Goal: Navigation & Orientation: Find specific page/section

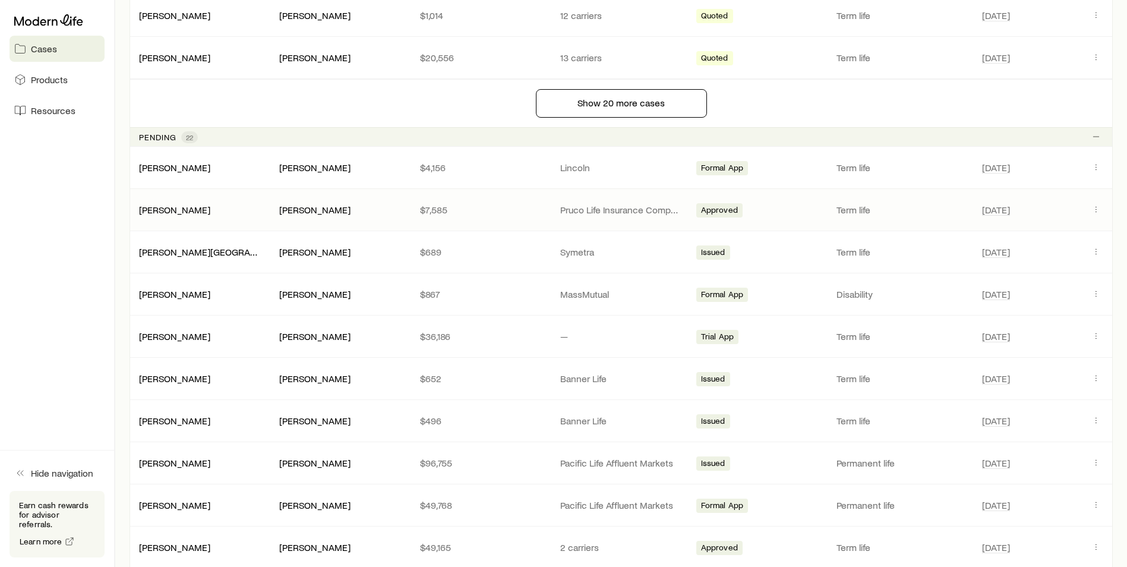
scroll to position [1069, 0]
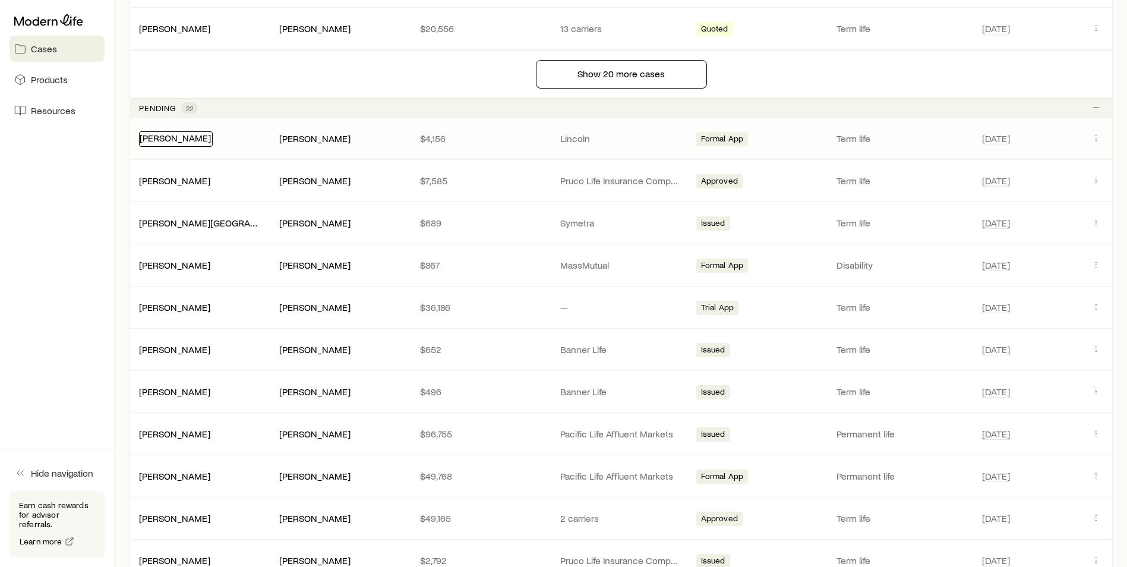
click at [182, 135] on link "[PERSON_NAME]" at bounding box center [175, 137] width 71 height 11
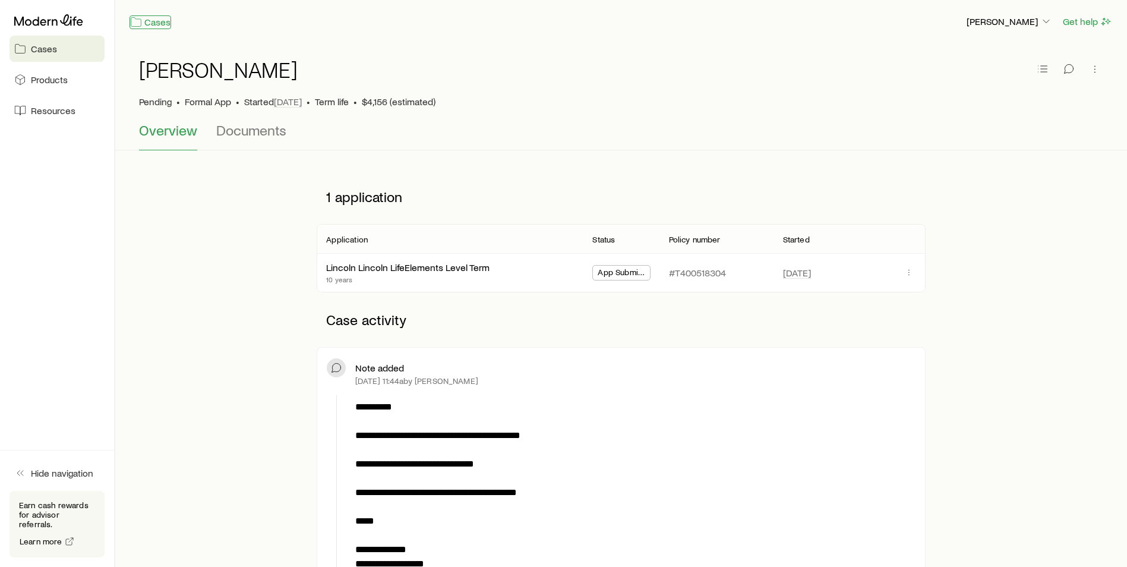
click at [159, 26] on link "Cases" at bounding box center [151, 22] width 42 height 14
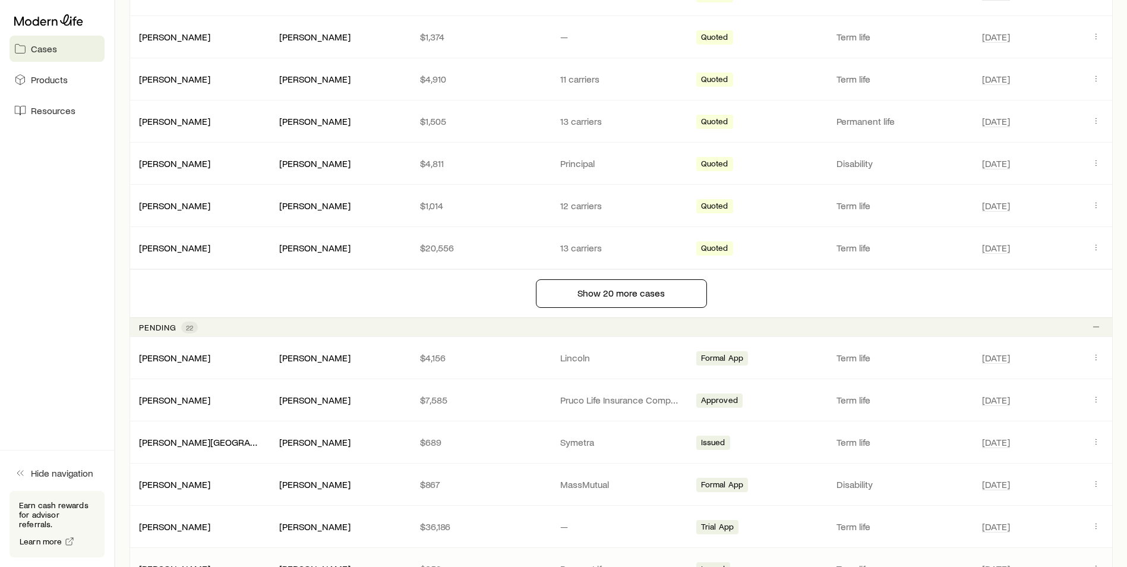
scroll to position [1069, 0]
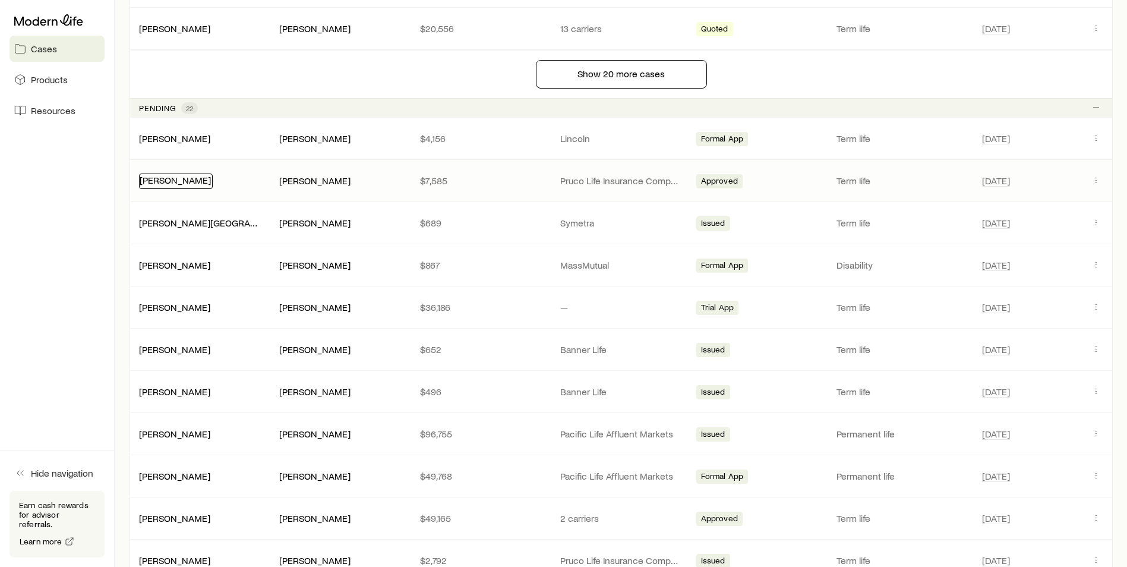
click at [152, 180] on link "[PERSON_NAME]" at bounding box center [175, 179] width 71 height 11
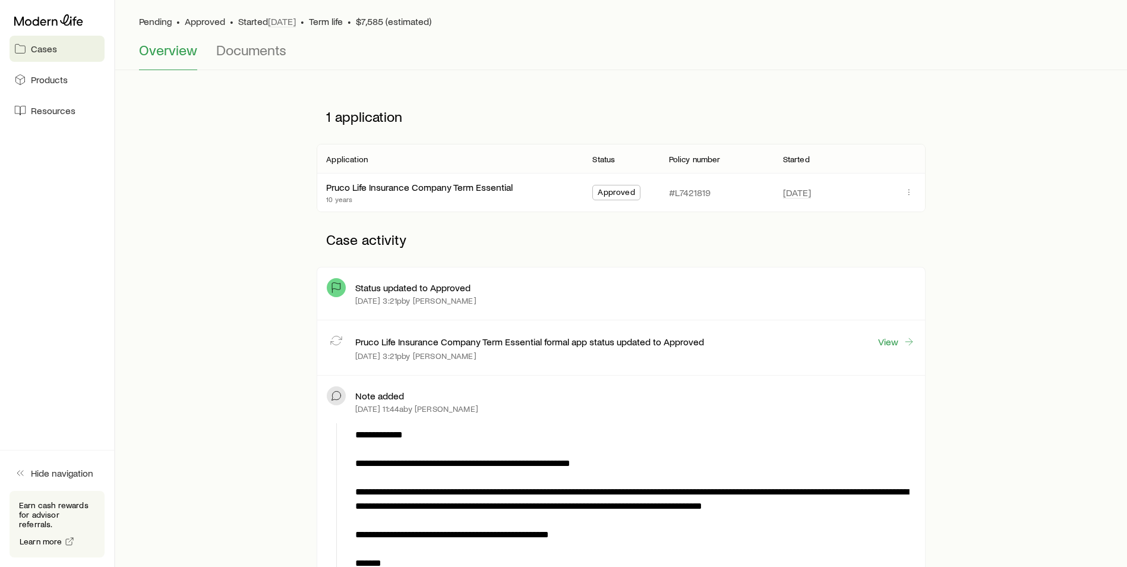
scroll to position [59, 0]
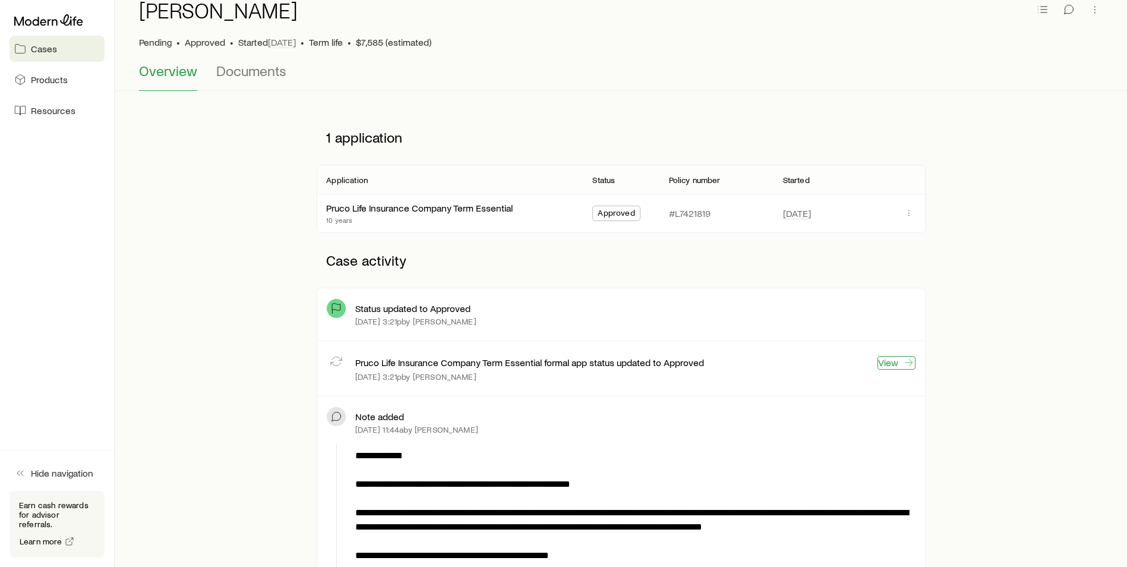
click at [886, 361] on link "View" at bounding box center [896, 363] width 38 height 14
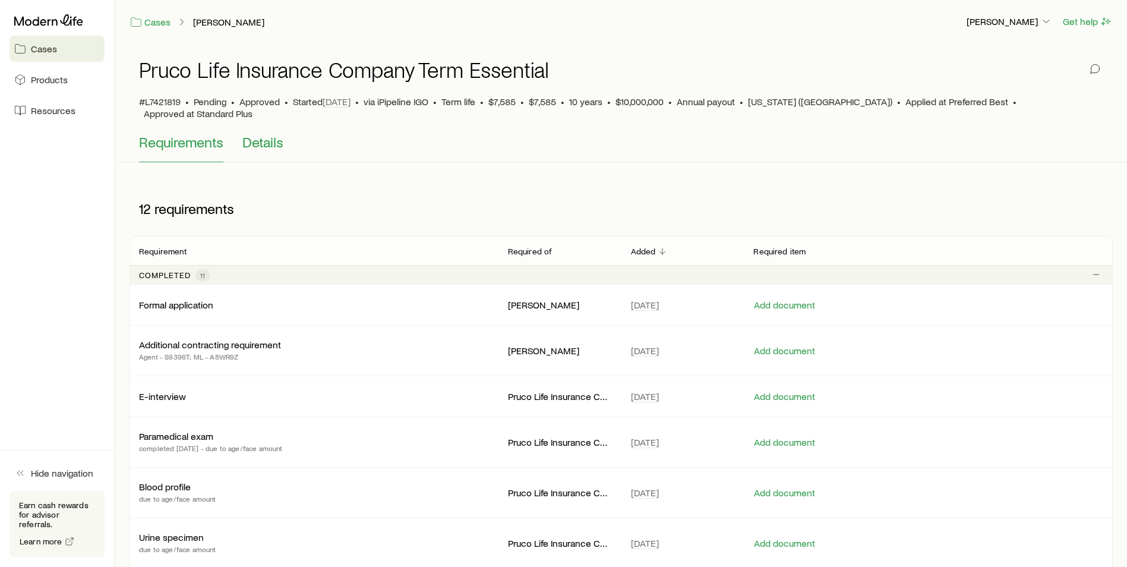
click at [266, 138] on span "Details" at bounding box center [262, 142] width 41 height 17
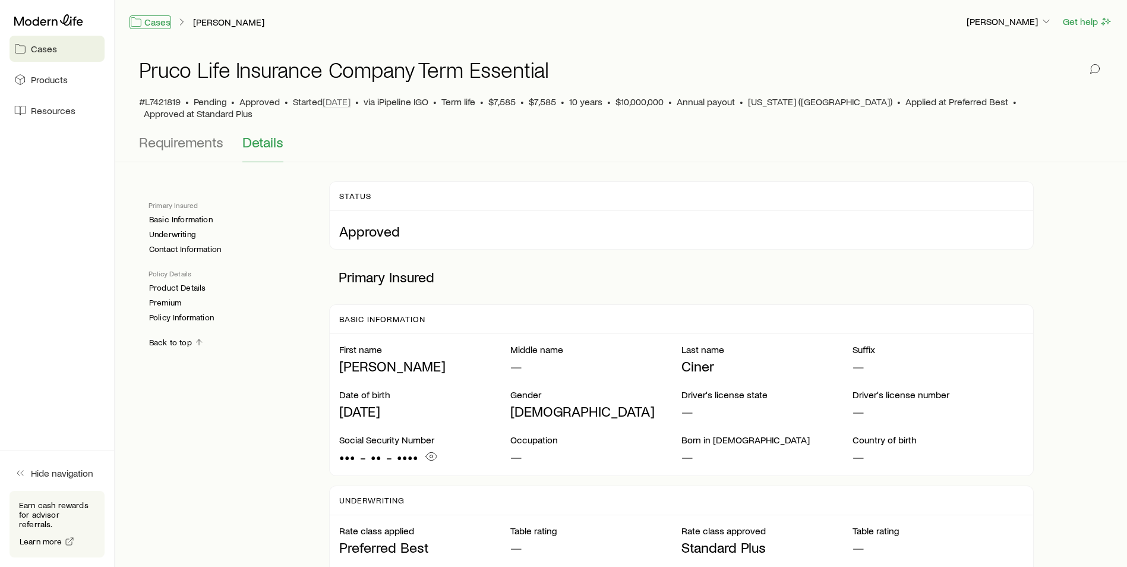
click at [151, 21] on link "Cases" at bounding box center [151, 22] width 42 height 14
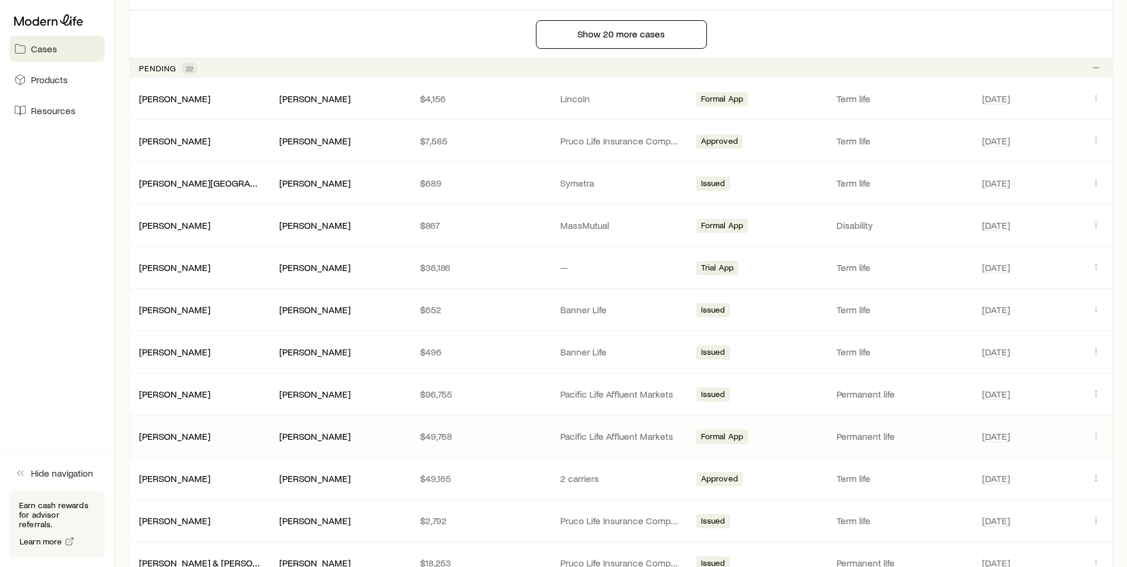
scroll to position [1129, 0]
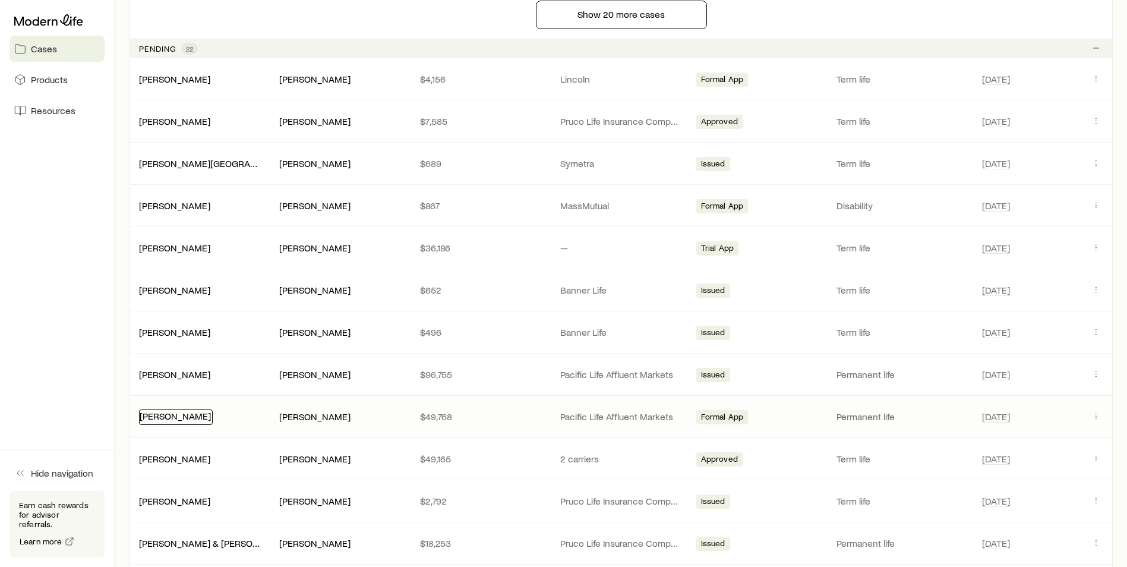
click at [180, 415] on link "[PERSON_NAME]" at bounding box center [175, 415] width 71 height 11
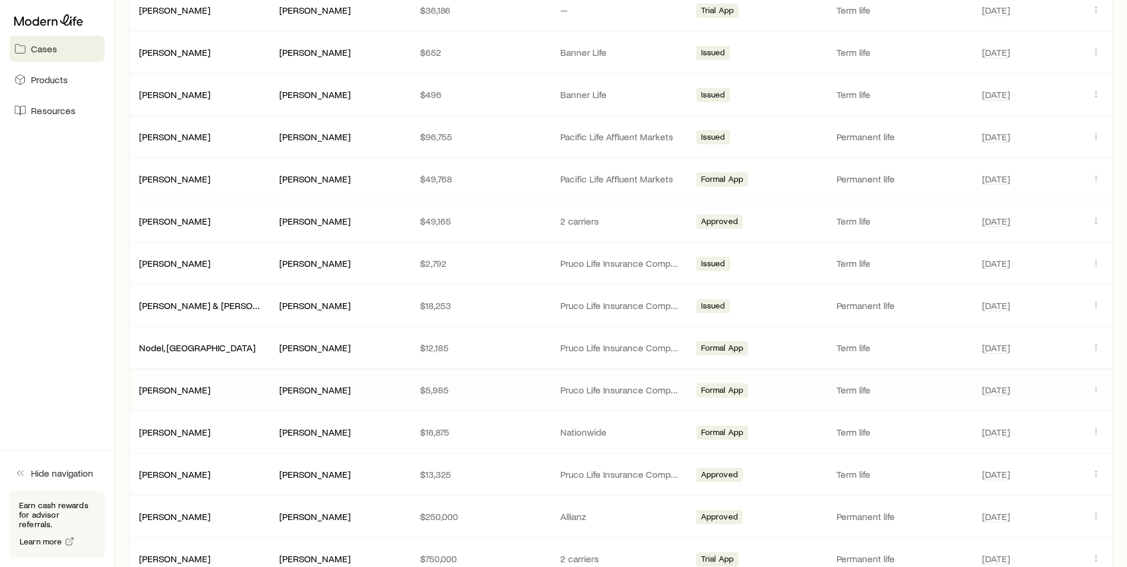
scroll to position [1426, 0]
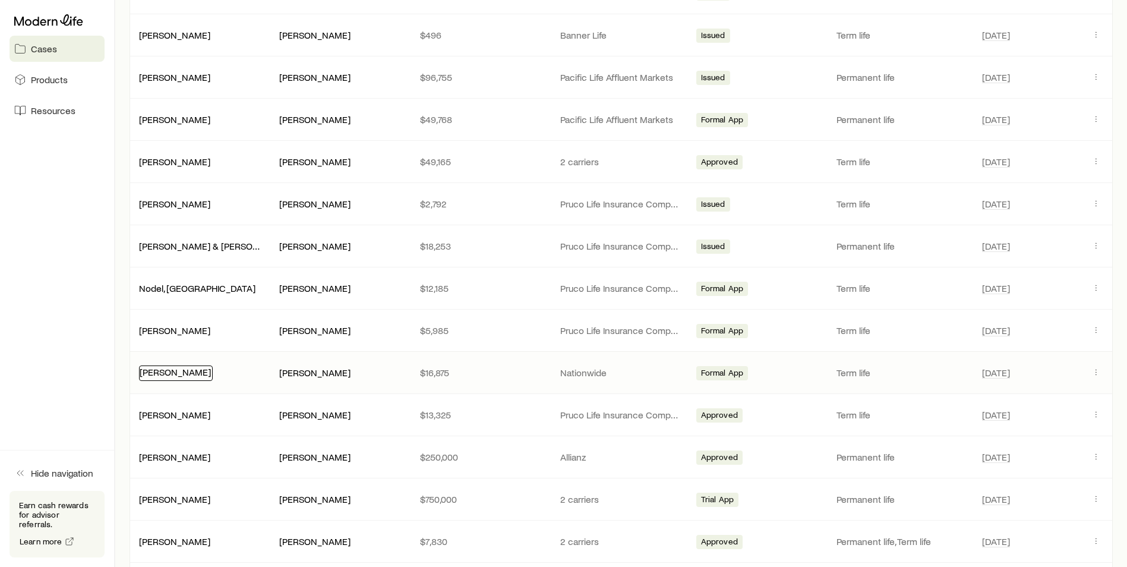
click at [188, 376] on link "[PERSON_NAME]" at bounding box center [175, 371] width 71 height 11
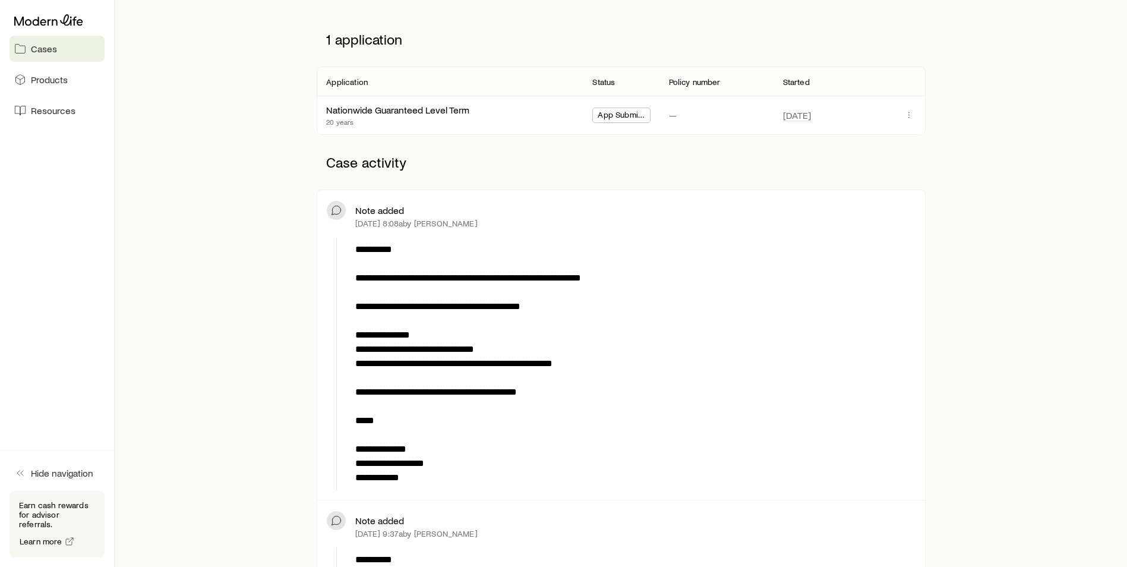
scroll to position [178, 0]
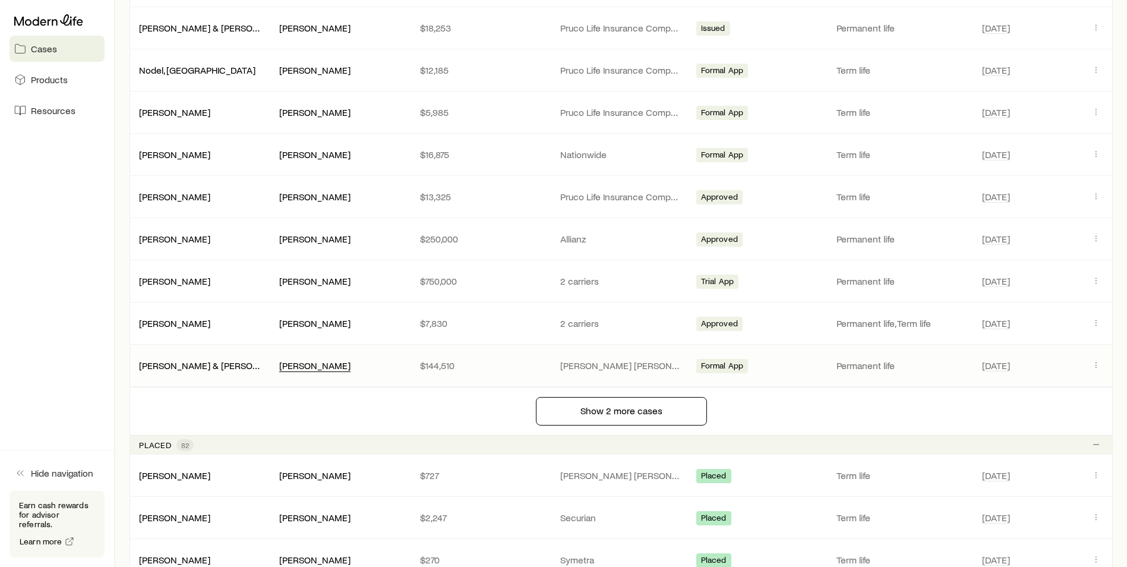
scroll to position [1664, 0]
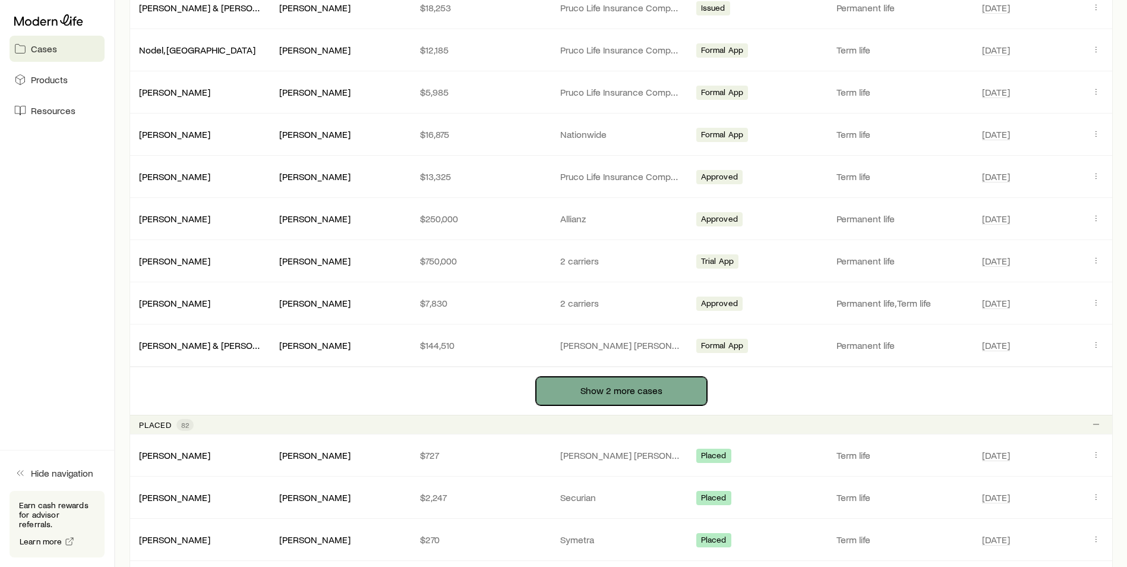
click at [627, 394] on button "Show 2 more cases" at bounding box center [621, 391] width 171 height 29
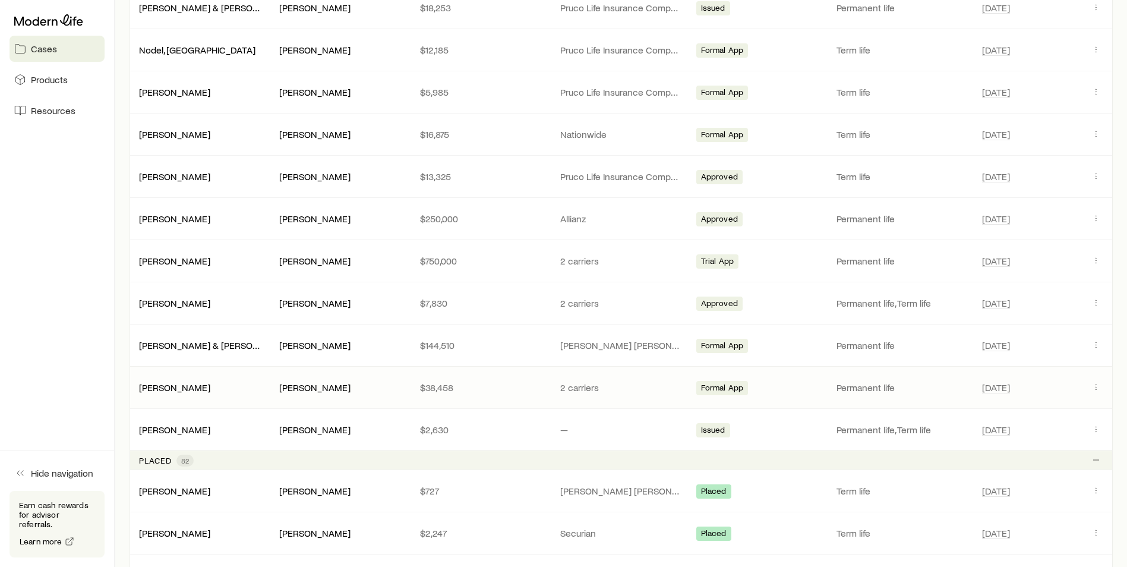
scroll to position [1723, 0]
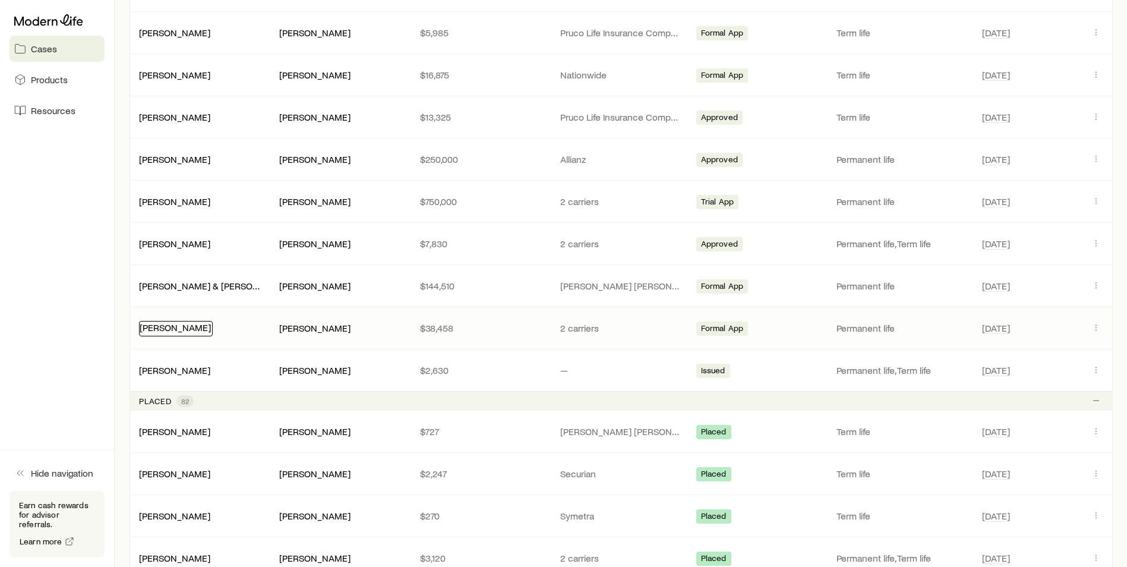
click at [153, 326] on link "[PERSON_NAME]" at bounding box center [175, 326] width 71 height 11
